Goal: Information Seeking & Learning: Learn about a topic

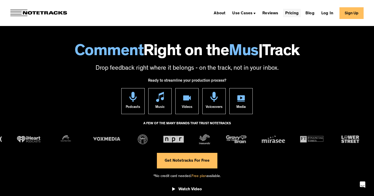
click at [295, 12] on link "Pricing" at bounding box center [292, 13] width 18 height 8
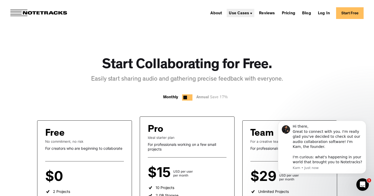
click at [245, 13] on div "Use Cases" at bounding box center [239, 13] width 20 height 4
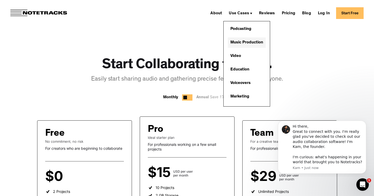
click at [243, 42] on link "Music Production" at bounding box center [247, 42] width 38 height 10
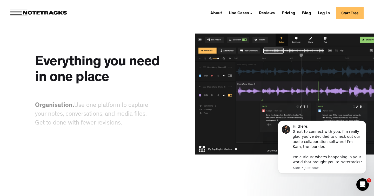
scroll to position [626, 0]
